Goal: Obtain resource: Download file/media

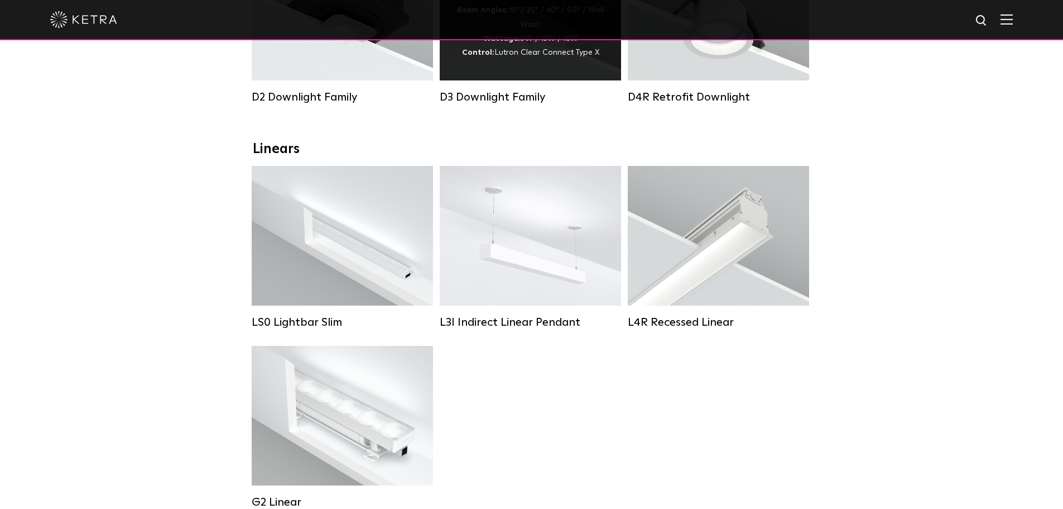
scroll to position [335, 0]
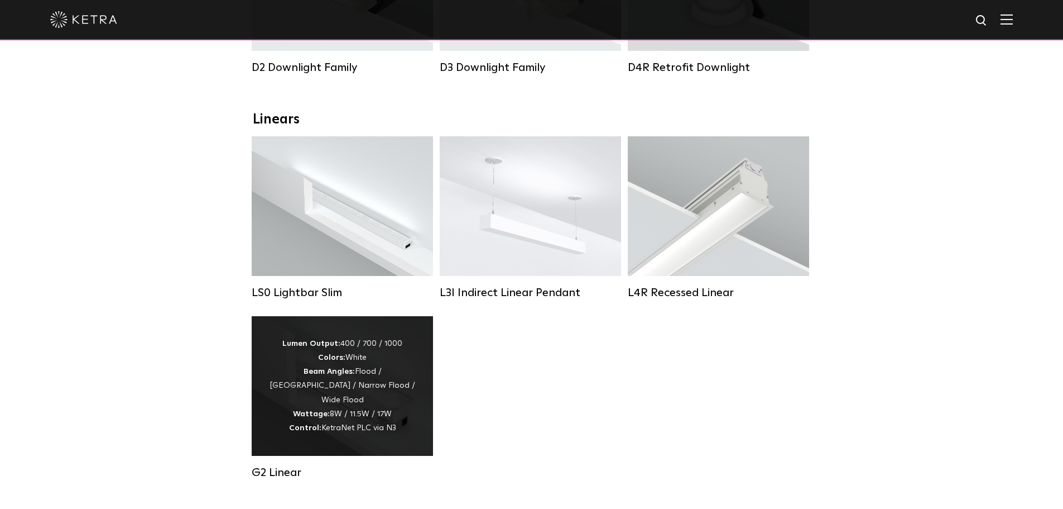
click at [370, 402] on div "Lumen Output: 400 / 700 / 1000 Colors: White Beam Angles: Flood / Graze / Narro…" at bounding box center [342, 386] width 148 height 98
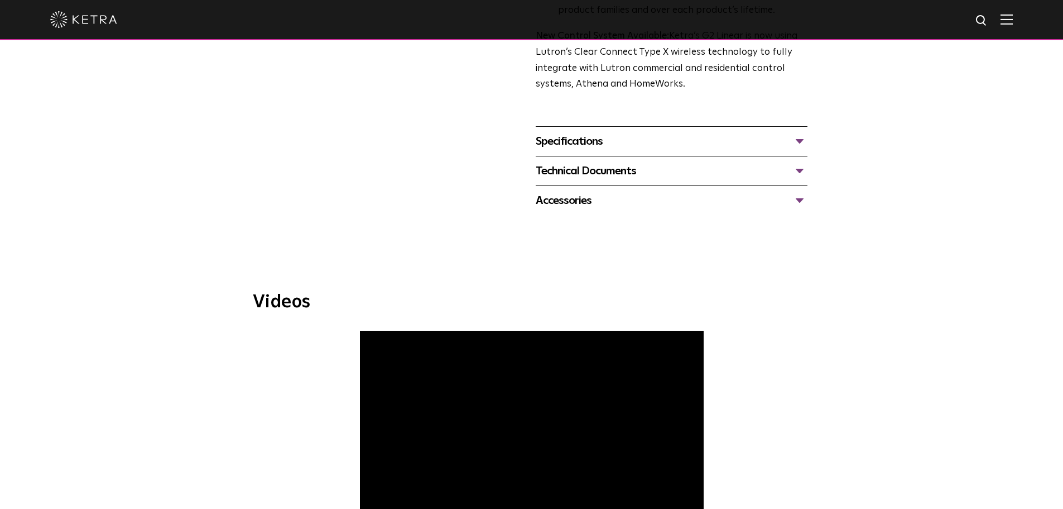
scroll to position [447, 0]
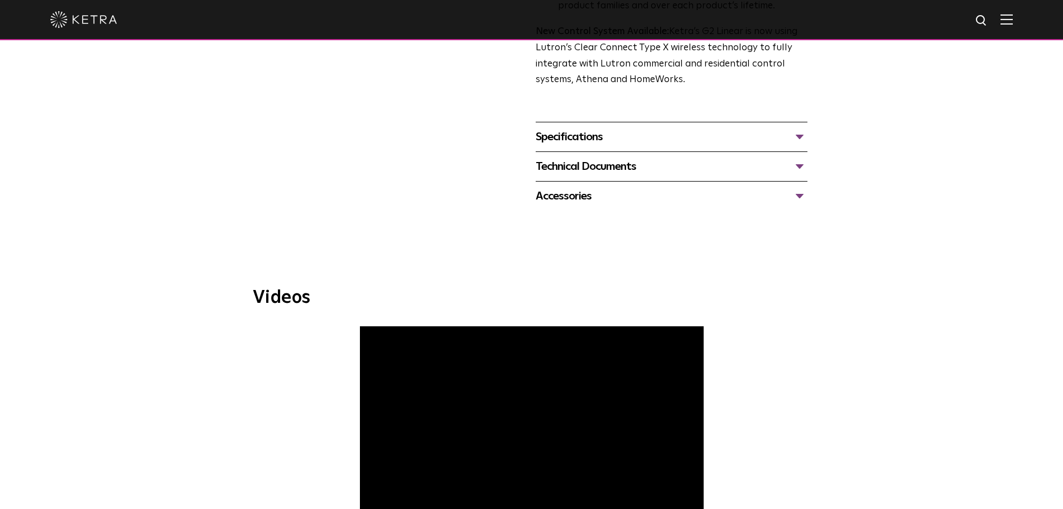
click at [584, 135] on div "Specifications" at bounding box center [672, 137] width 272 height 18
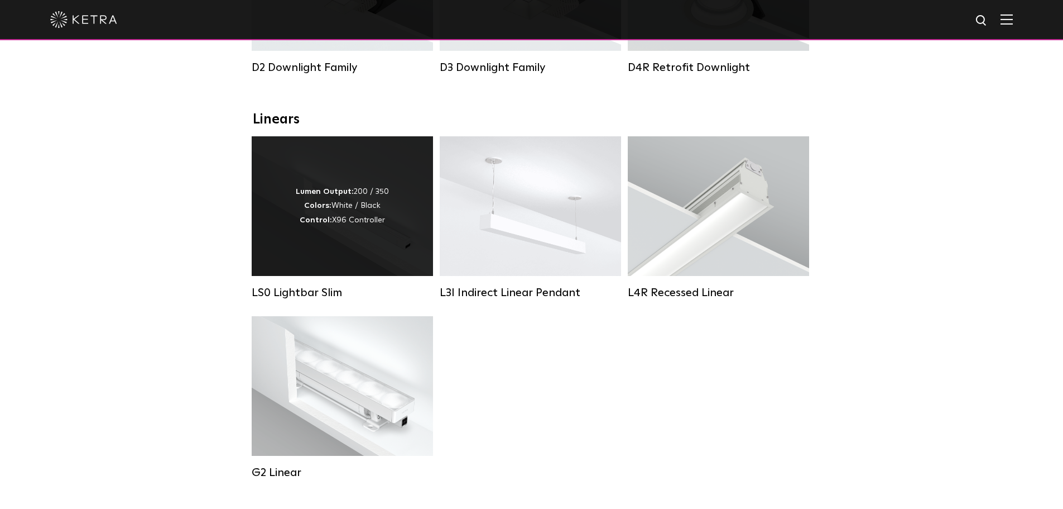
click at [378, 227] on div "Lumen Output: 200 / 350 Colors: White / Black Control: X96 Controller" at bounding box center [342, 206] width 93 height 42
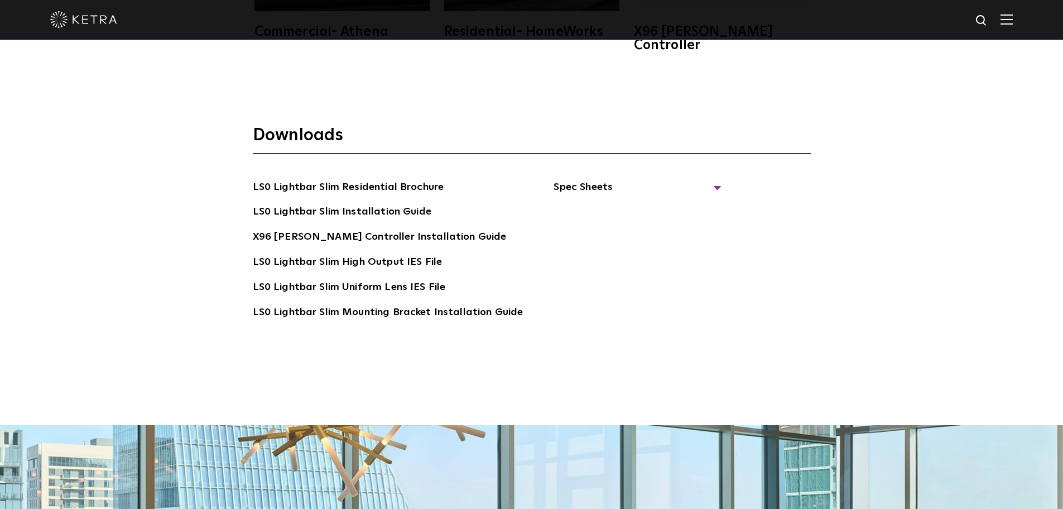
scroll to position [2233, 0]
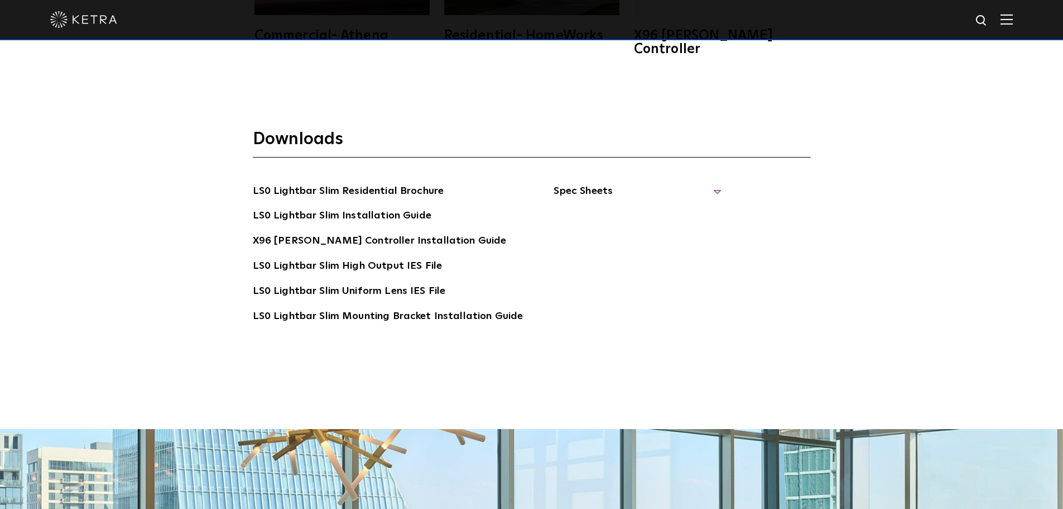
click at [709, 183] on span "Spec Sheets" at bounding box center [637, 195] width 167 height 25
click at [675, 207] on link "LS0 Lightbar Slim Spec Sheet" at bounding box center [639, 216] width 143 height 18
